Goal: Information Seeking & Learning: Learn about a topic

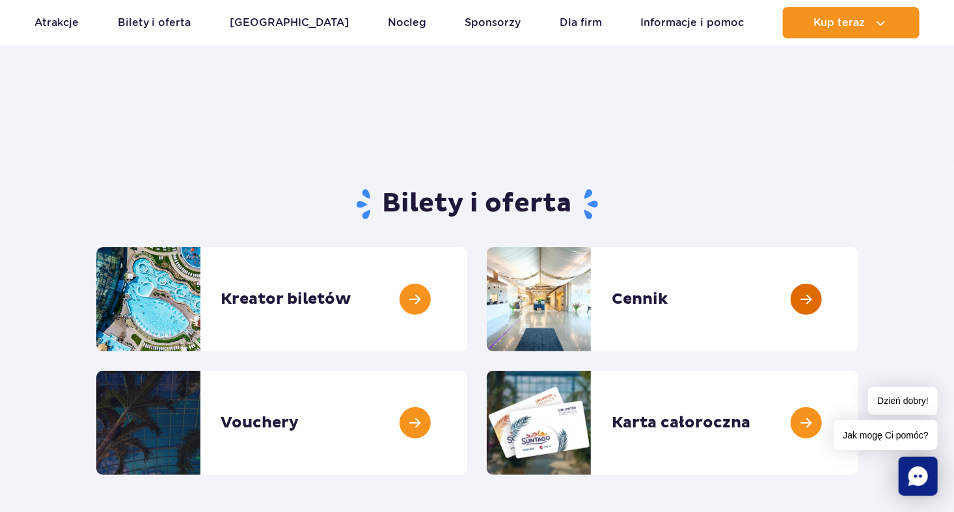
scroll to position [130, 0]
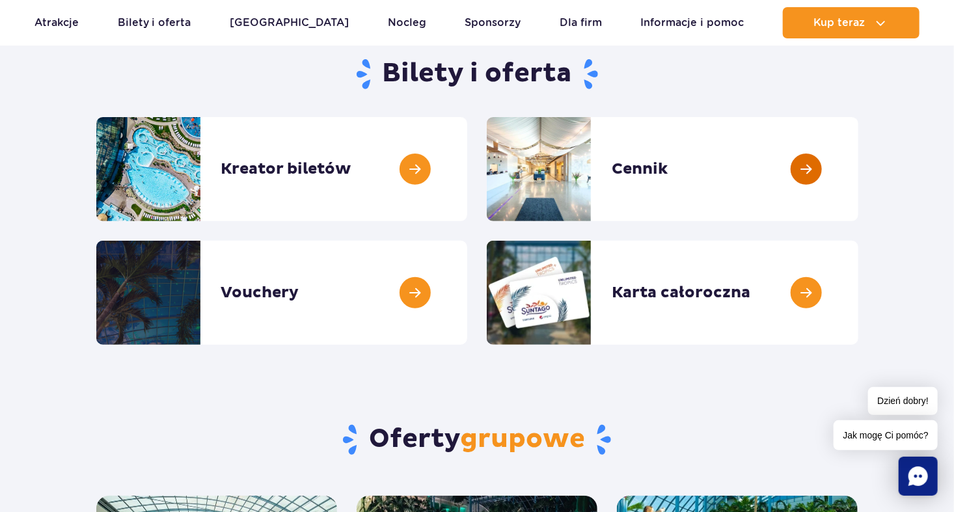
click at [858, 164] on link at bounding box center [858, 169] width 0 height 104
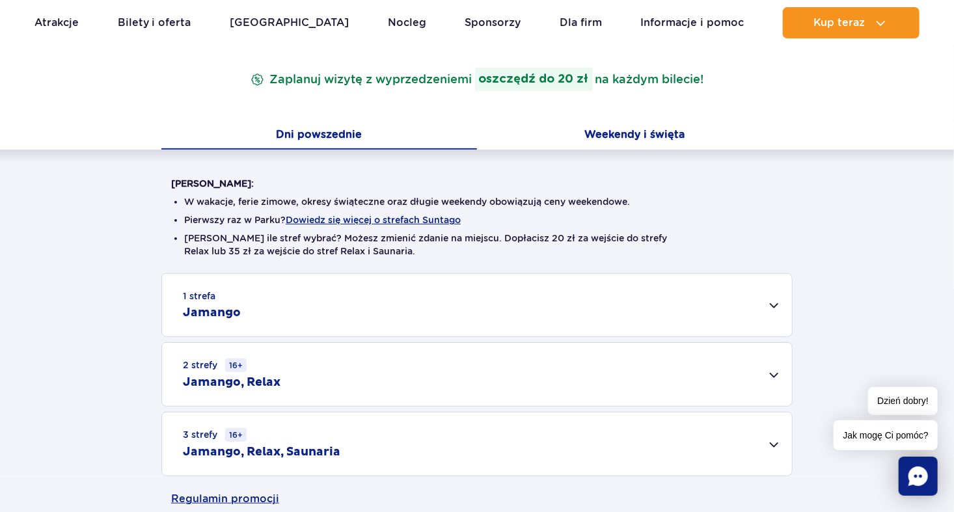
scroll to position [65, 0]
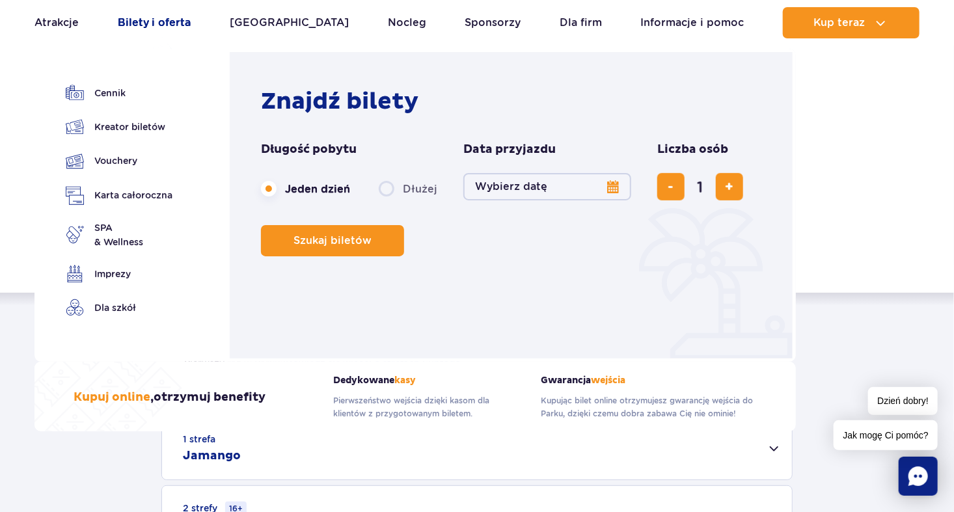
click at [171, 20] on link "Bilety i oferta" at bounding box center [155, 22] width 74 height 31
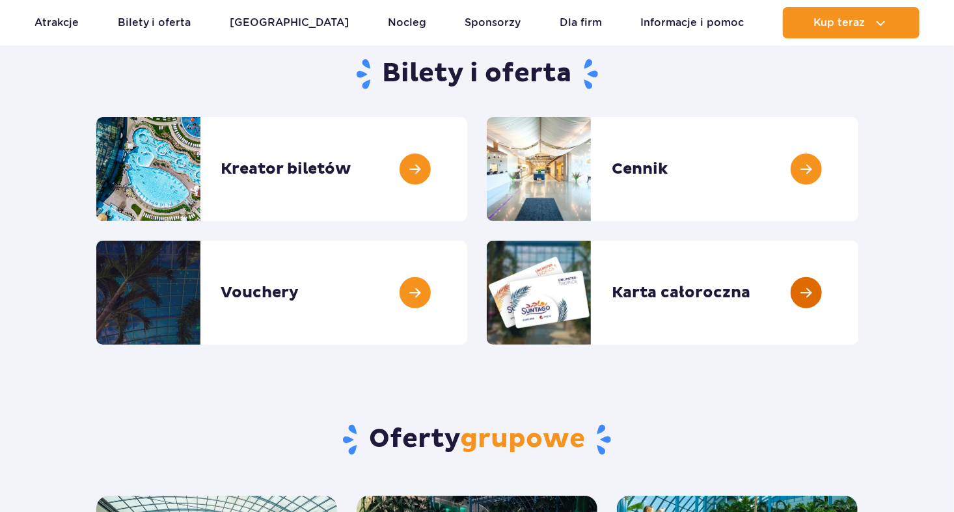
scroll to position [325, 0]
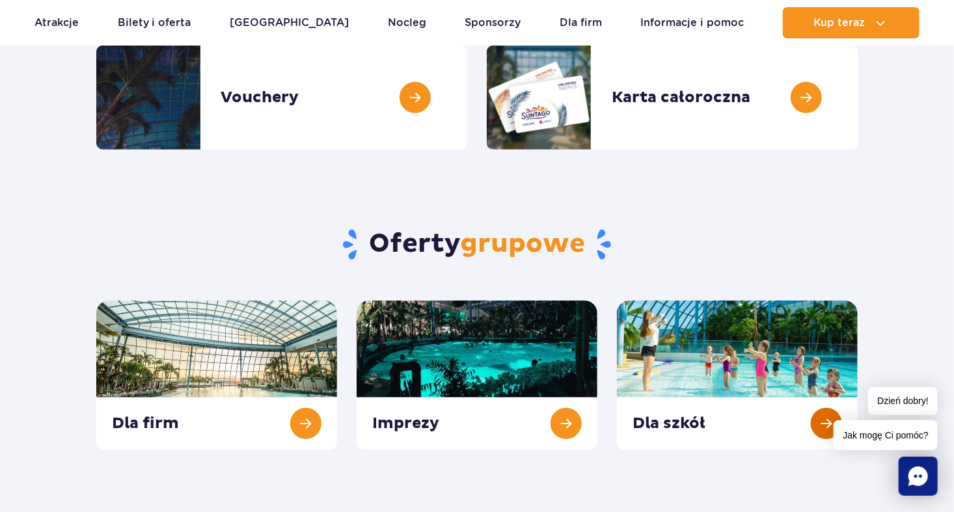
click at [754, 370] on link at bounding box center [737, 375] width 241 height 149
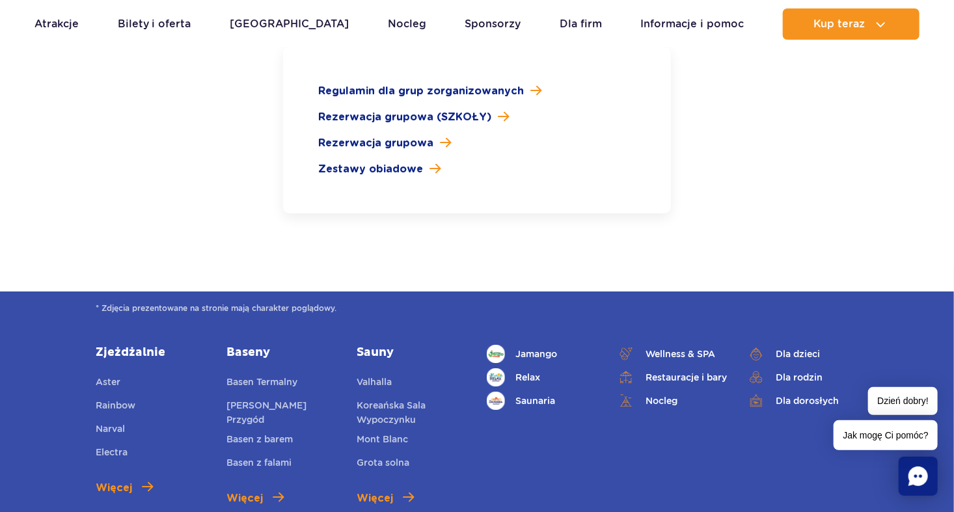
scroll to position [2018, 0]
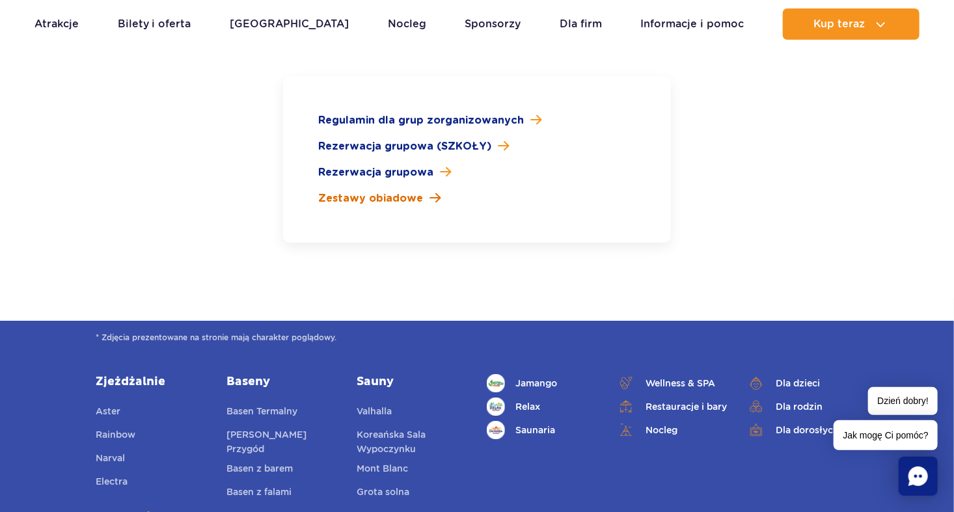
click at [368, 191] on span "Zestawy obiadowe" at bounding box center [370, 199] width 105 height 16
click at [400, 139] on span "Rezerwacja grupowa (SZKOŁY)" at bounding box center [404, 147] width 173 height 16
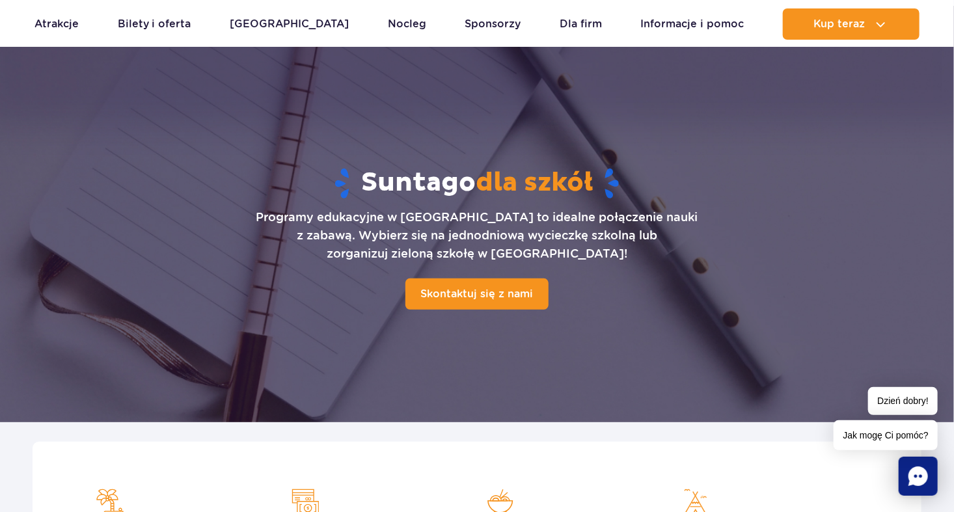
scroll to position [0, 0]
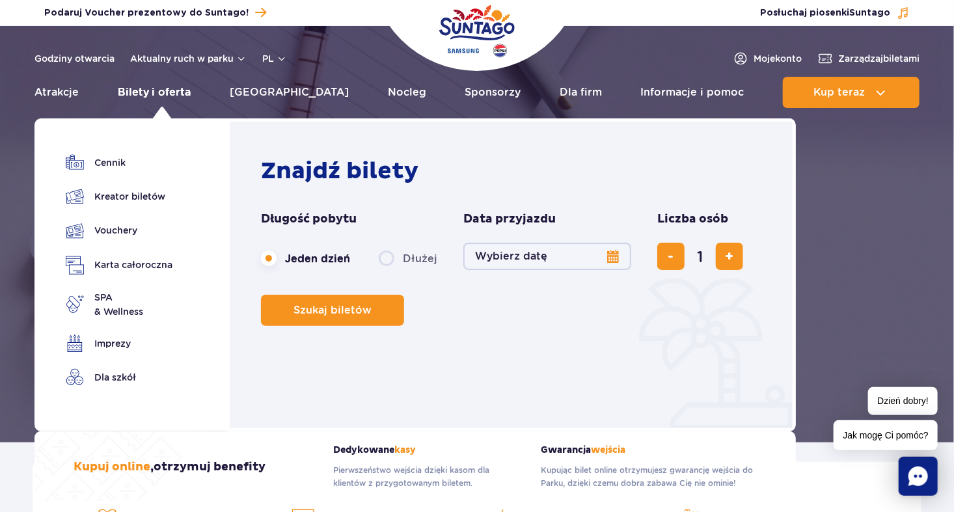
click at [153, 90] on link "Bilety i oferta" at bounding box center [155, 92] width 74 height 31
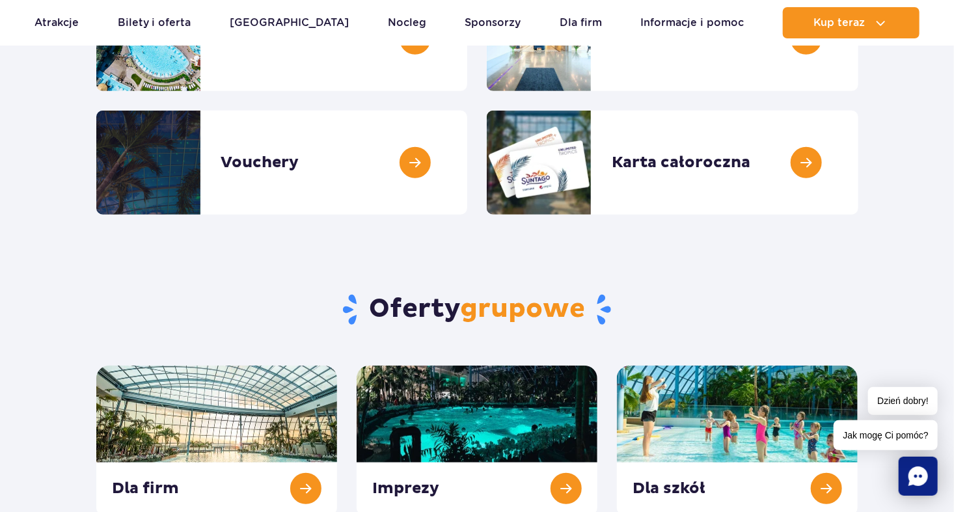
scroll to position [456, 0]
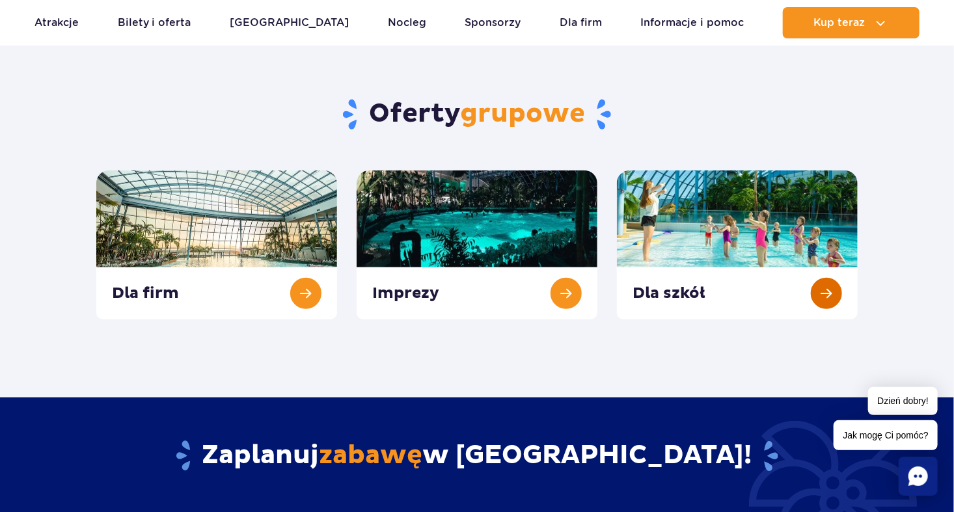
click at [827, 296] on link at bounding box center [737, 245] width 241 height 149
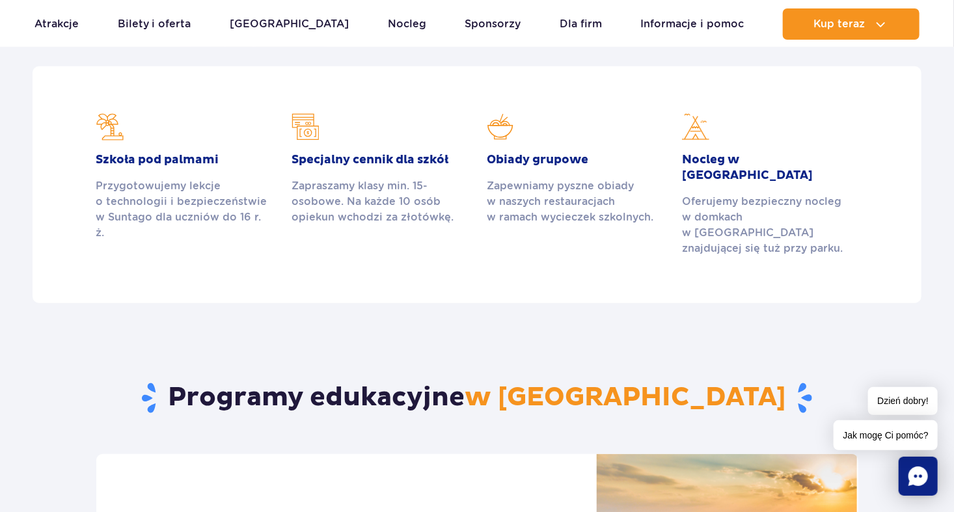
scroll to position [390, 0]
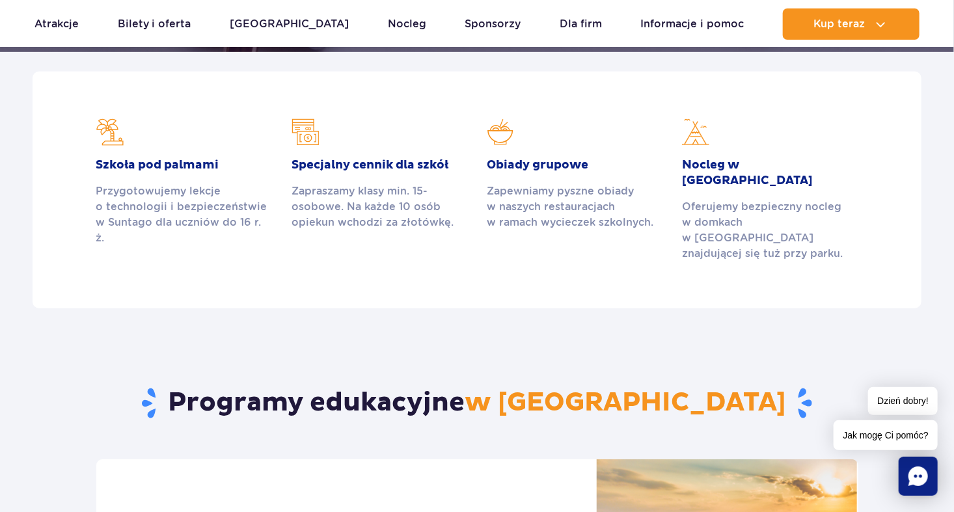
click at [447, 164] on h2 "Specjalny cennik dla szkół" at bounding box center [380, 165] width 176 height 16
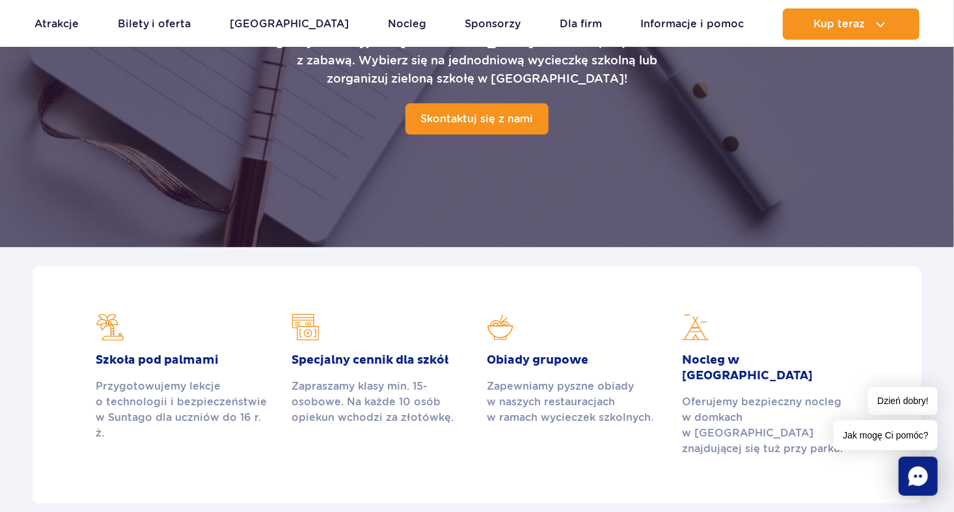
scroll to position [0, 0]
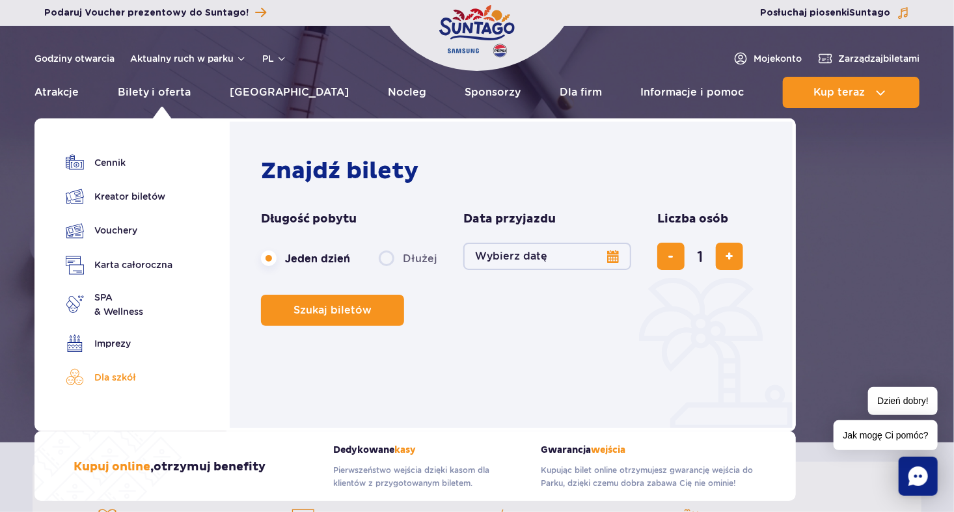
click at [109, 373] on link "Dla szkół" at bounding box center [119, 377] width 107 height 18
click at [131, 197] on link "Kreator biletów" at bounding box center [119, 196] width 107 height 18
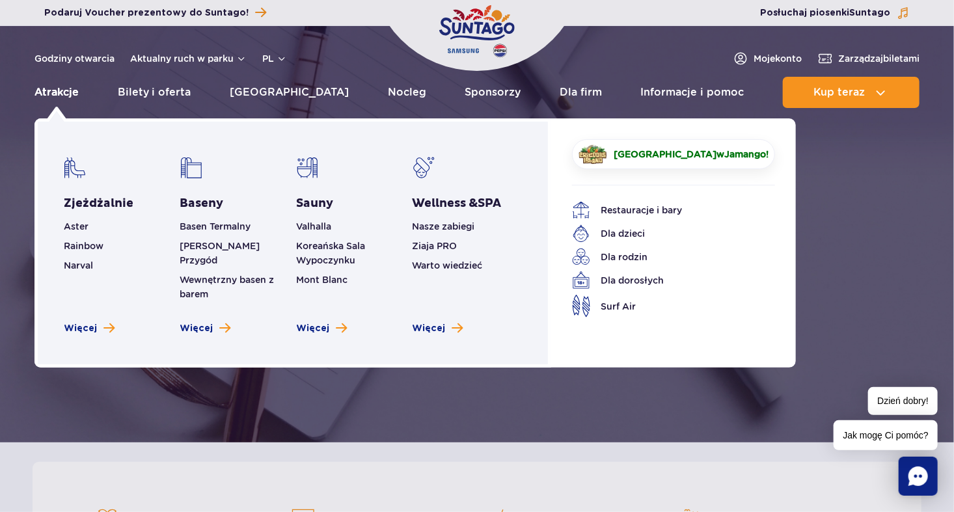
click at [53, 87] on link "Atrakcje" at bounding box center [56, 92] width 44 height 31
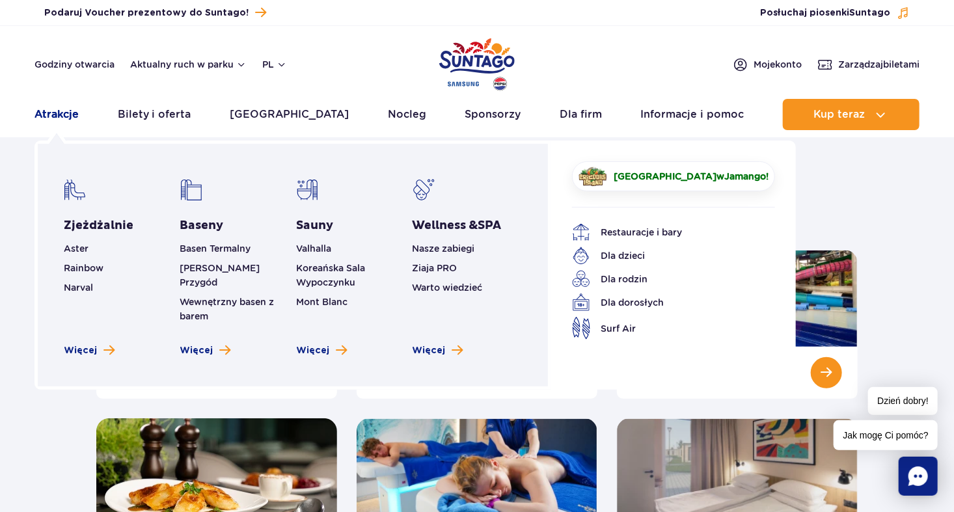
click at [58, 110] on link "Atrakcje" at bounding box center [56, 114] width 44 height 31
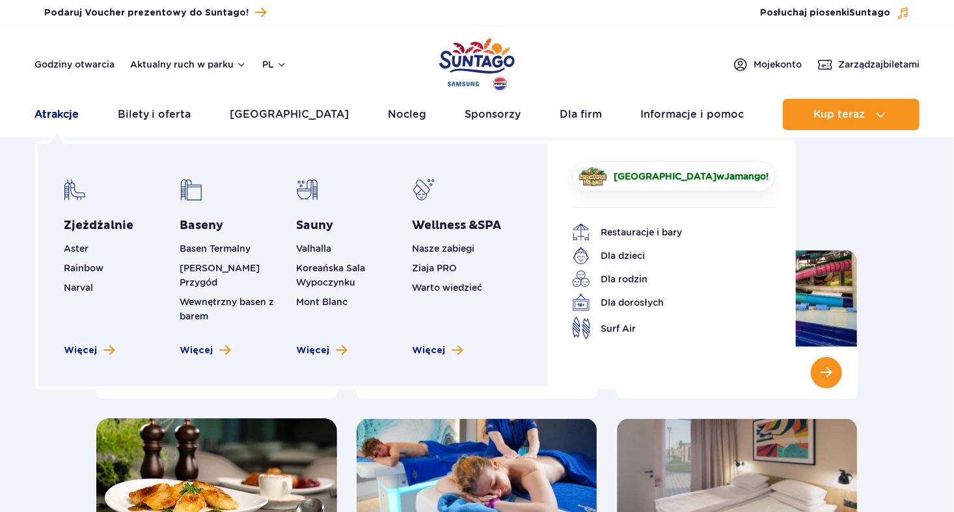
click at [44, 114] on link "Atrakcje" at bounding box center [56, 114] width 44 height 31
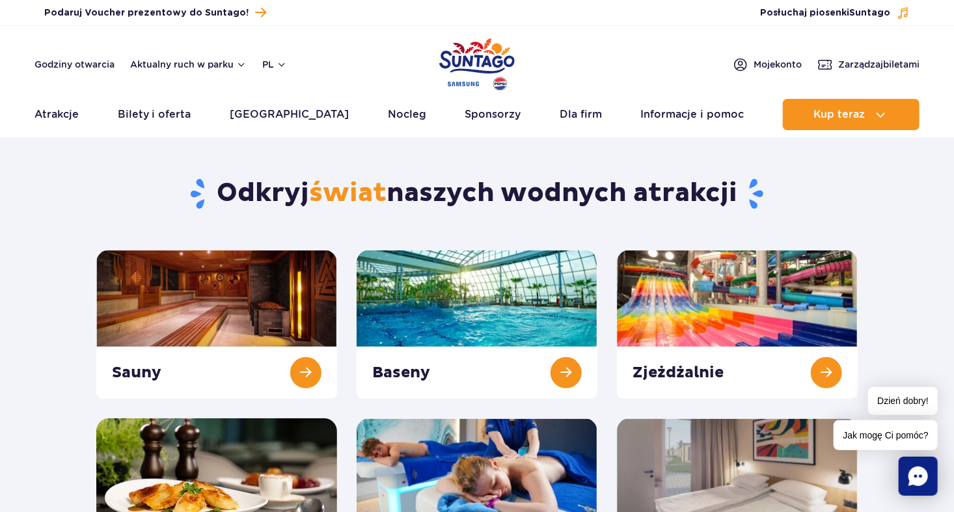
click at [32, 321] on section "Odkryj świat naszych wodnych atrakcji [GEOGRAPHIC_DATA] Baseny Zjeżdżalnie Nocl…" at bounding box center [477, 357] width 954 height 422
click at [709, 307] on link at bounding box center [737, 324] width 241 height 149
